Goal: Task Accomplishment & Management: Use online tool/utility

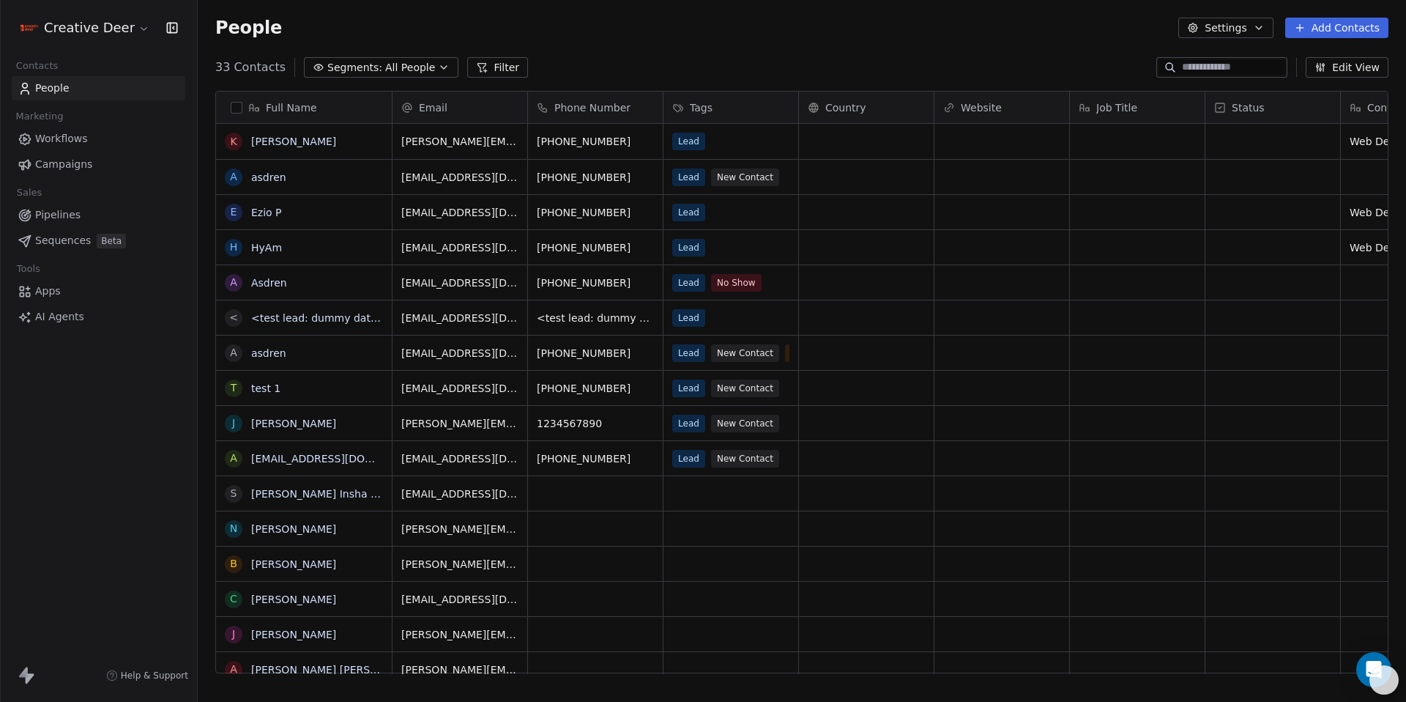
scroll to position [607, 1198]
click at [58, 133] on span "Workflows" at bounding box center [61, 138] width 53 height 15
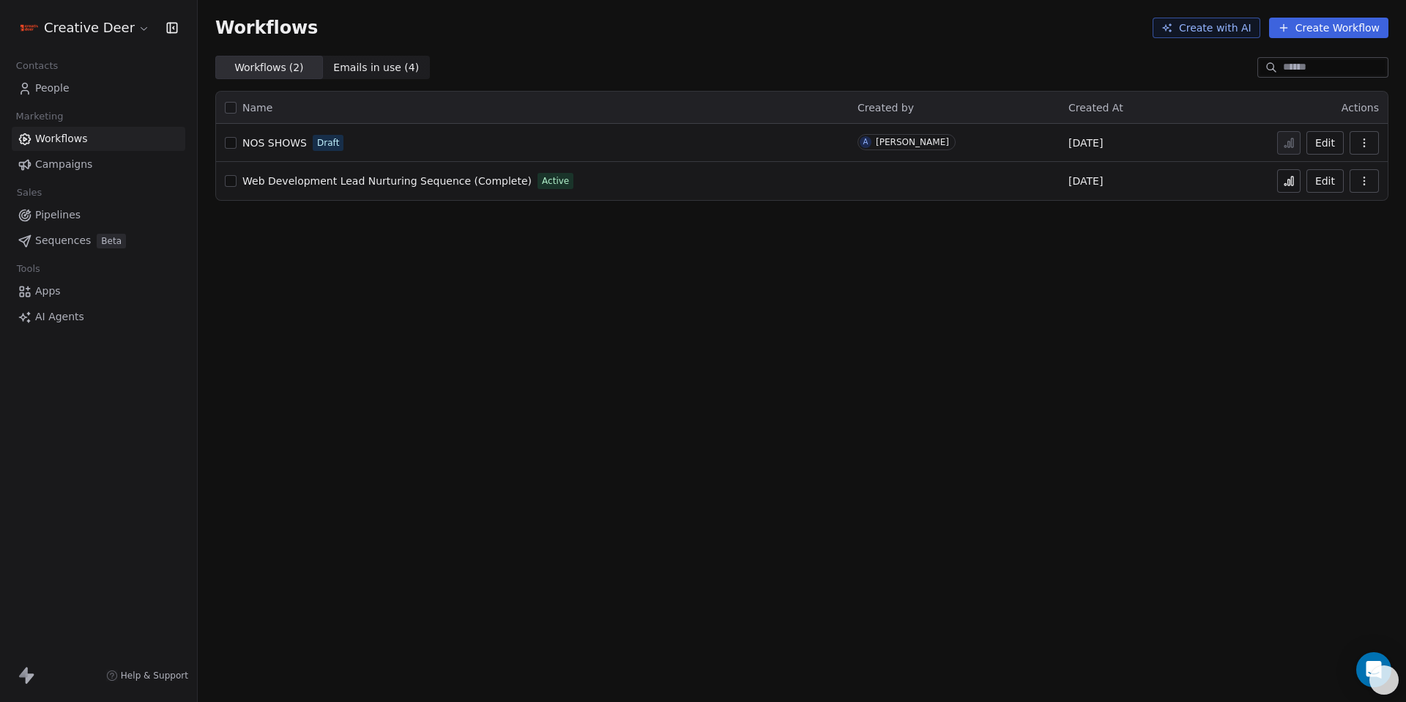
click at [481, 185] on span "Web Development Lead Nurturing Sequence (Complete)" at bounding box center [386, 181] width 289 height 12
click at [1279, 183] on button at bounding box center [1289, 180] width 23 height 23
click at [45, 293] on span "Apps" at bounding box center [48, 290] width 26 height 15
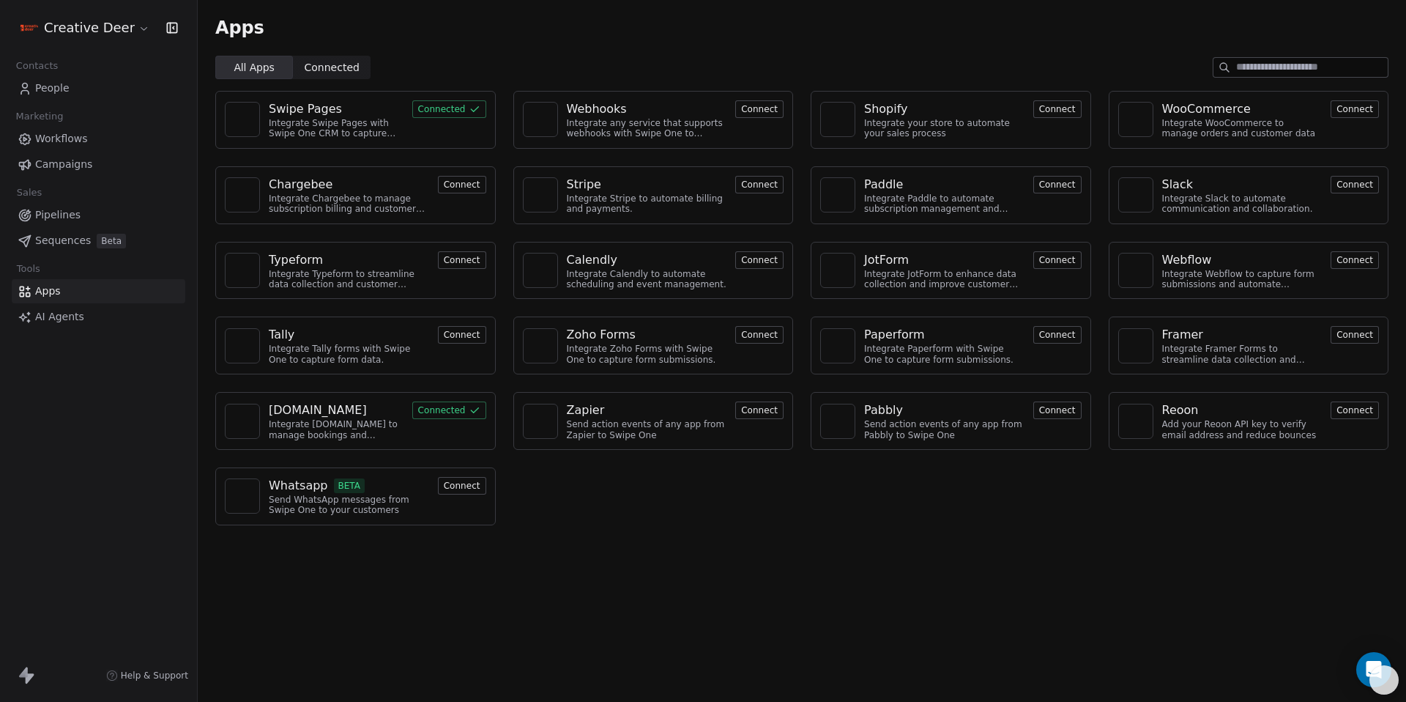
click at [453, 483] on button "Connect" at bounding box center [462, 486] width 48 height 18
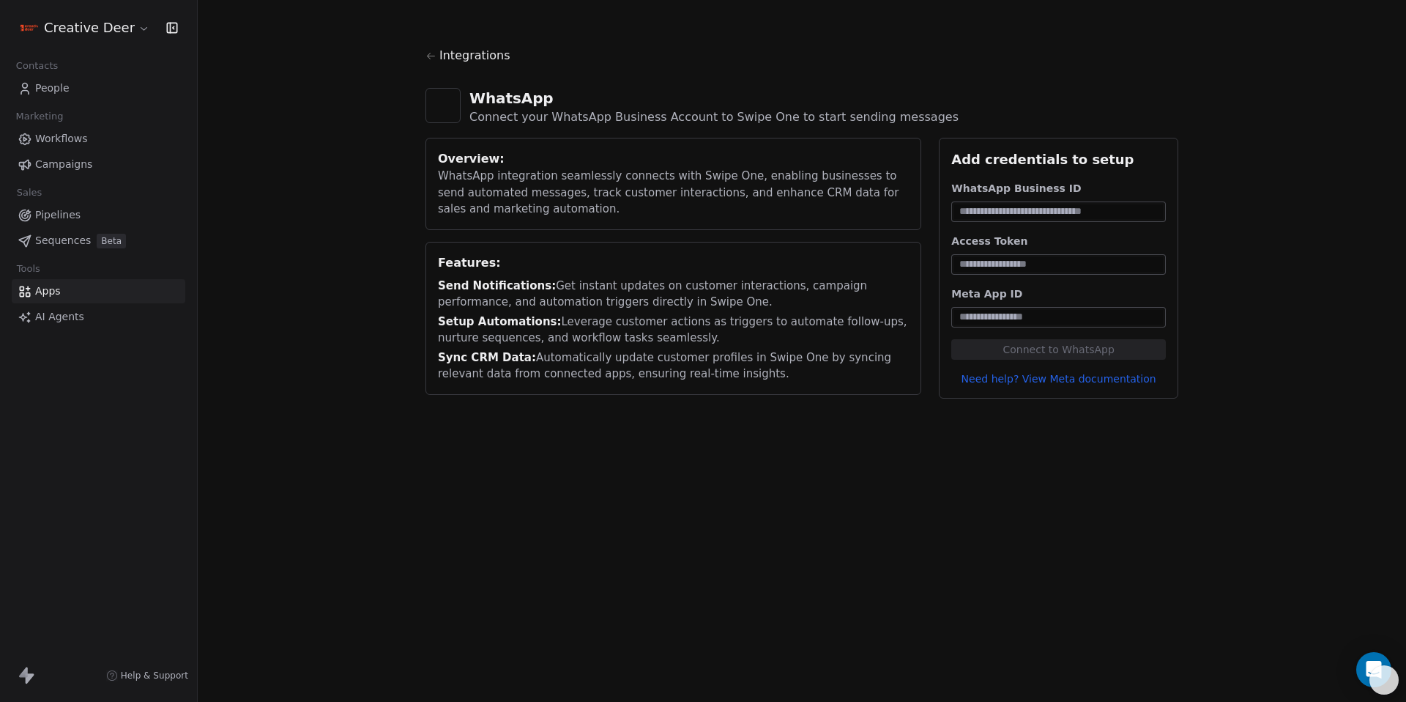
click at [1078, 218] on input at bounding box center [1058, 211] width 209 height 15
click at [1100, 380] on link "Need help? View Meta documentation" at bounding box center [1059, 378] width 215 height 15
